Goal: Task Accomplishment & Management: Complete application form

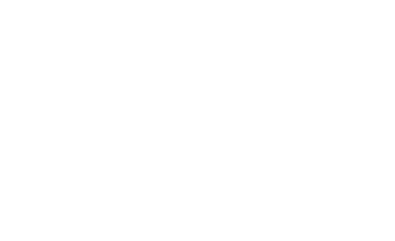
scroll to position [107, 0]
